Goal: Information Seeking & Learning: Learn about a topic

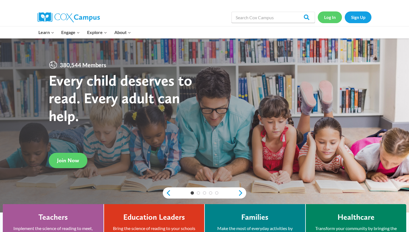
click at [329, 18] on link "Log In" at bounding box center [330, 16] width 24 height 11
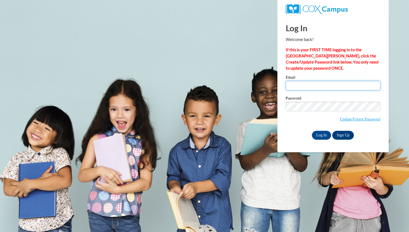
click at [314, 88] on input "Email" at bounding box center [333, 85] width 95 height 9
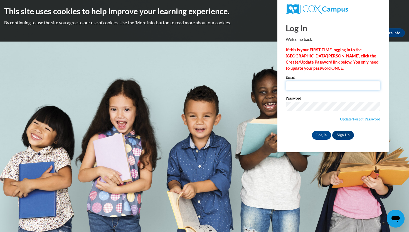
type input "aullenberg@waukesha.k12.wi.us"
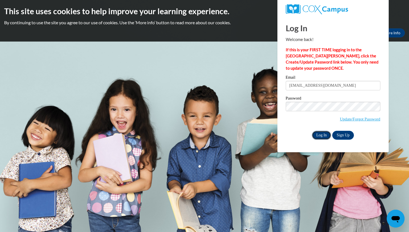
click at [322, 132] on input "Log In" at bounding box center [321, 135] width 19 height 9
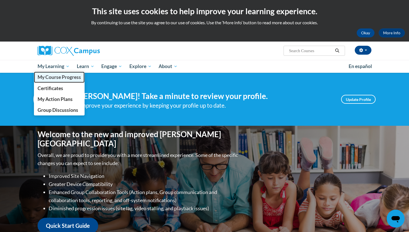
click at [60, 76] on span "My Course Progress" at bounding box center [59, 77] width 43 height 6
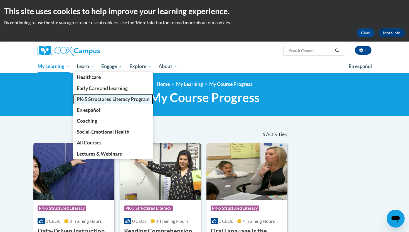
click at [97, 98] on span "PK-5 Structured Literacy Program" at bounding box center [113, 99] width 73 height 6
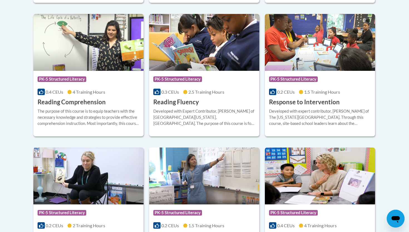
scroll to position [526, 0]
